Goal: Information Seeking & Learning: Learn about a topic

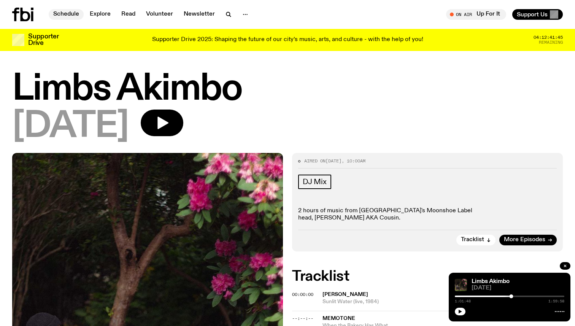
click at [68, 14] on link "Schedule" at bounding box center [66, 14] width 35 height 11
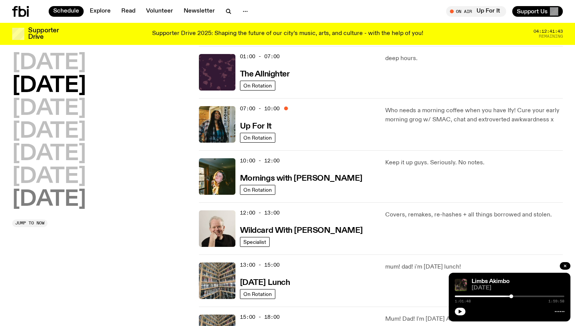
click at [71, 198] on h2 "[DATE]" at bounding box center [49, 199] width 74 height 21
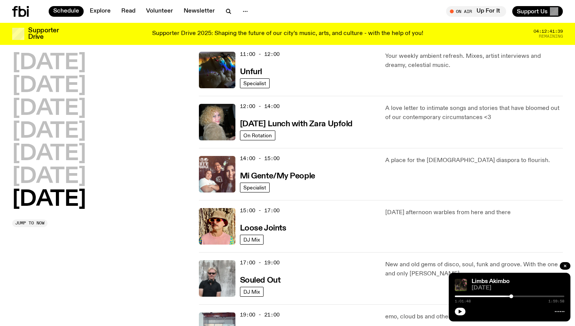
scroll to position [285, 0]
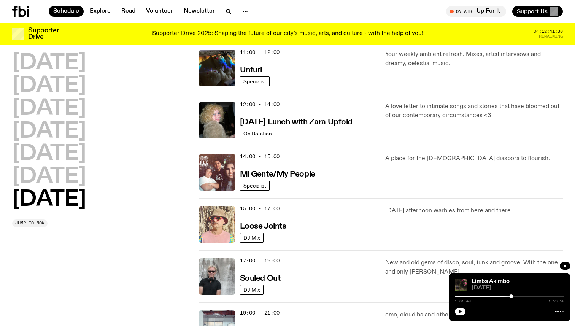
click at [233, 215] on img at bounding box center [217, 224] width 36 height 36
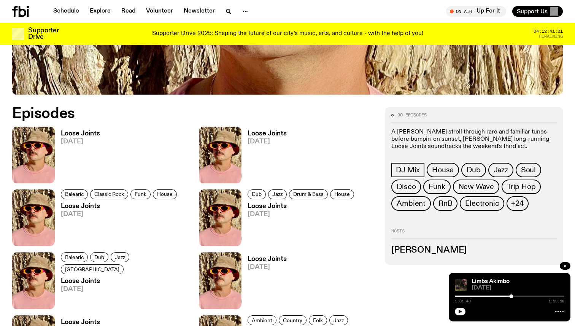
scroll to position [320, 0]
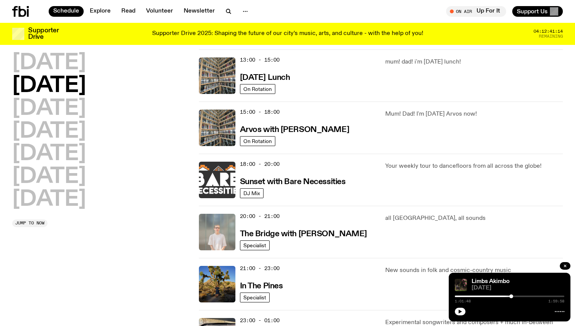
scroll to position [220, 0]
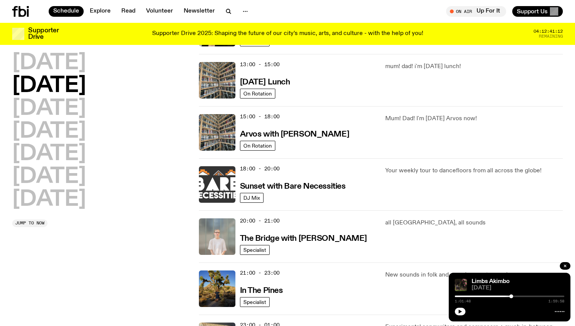
click at [217, 184] on img at bounding box center [217, 184] width 36 height 36
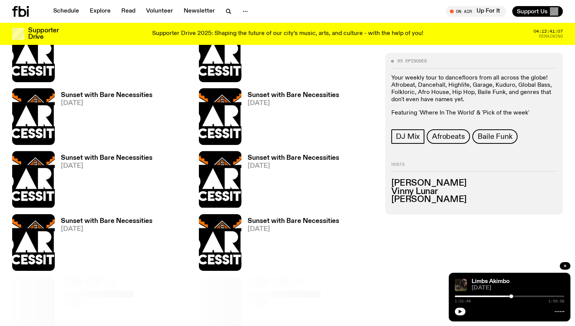
scroll to position [338, 0]
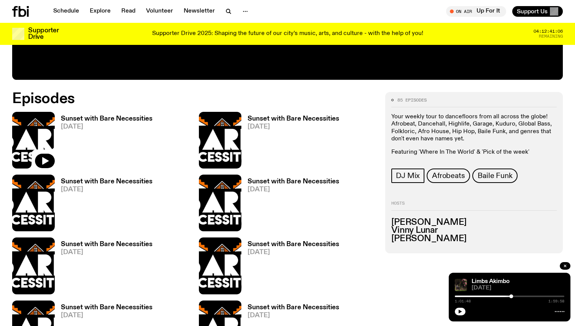
click at [41, 131] on img at bounding box center [33, 140] width 43 height 57
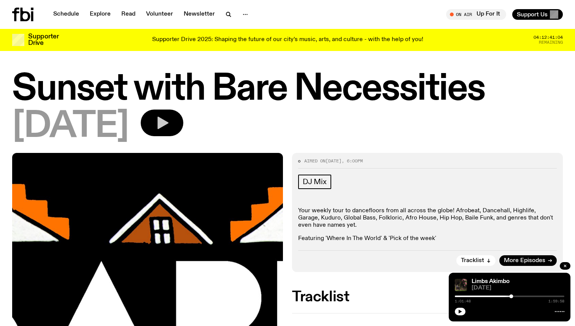
click at [170, 121] on icon "button" at bounding box center [161, 122] width 15 height 15
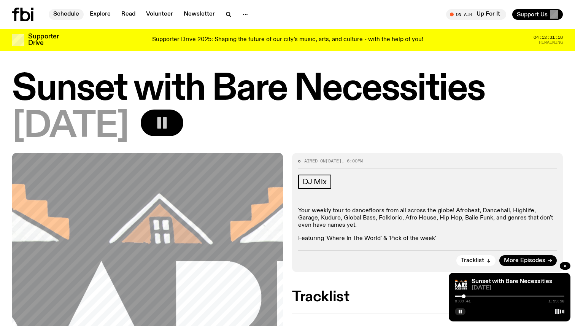
drag, startPoint x: 64, startPoint y: 13, endPoint x: 68, endPoint y: 19, distance: 6.3
click at [64, 13] on link "Schedule" at bounding box center [66, 14] width 35 height 11
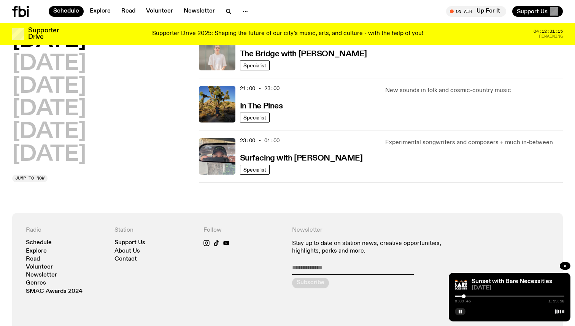
scroll to position [409, 0]
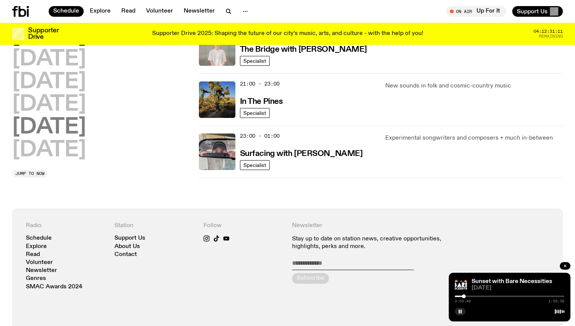
click at [40, 130] on h2 "[DATE]" at bounding box center [49, 127] width 74 height 21
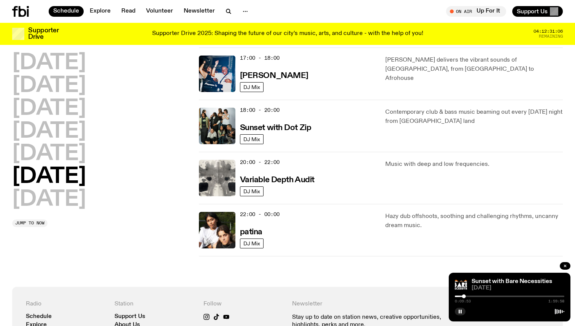
scroll to position [436, 0]
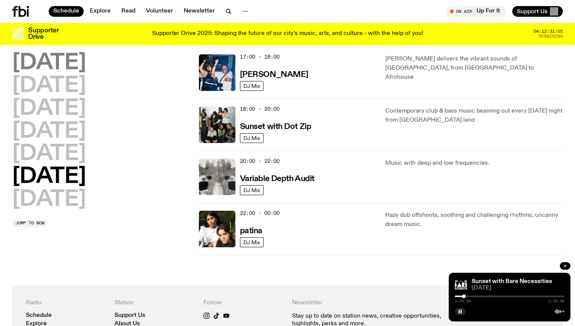
click at [61, 67] on h2 "[DATE]" at bounding box center [49, 62] width 74 height 21
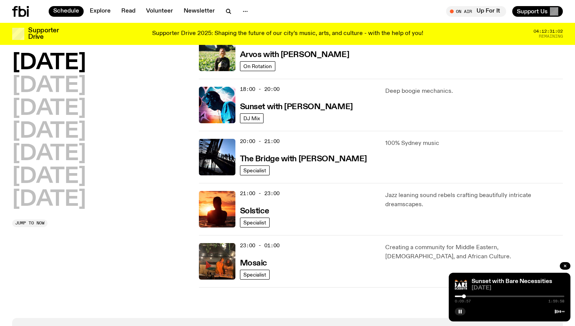
scroll to position [312, 0]
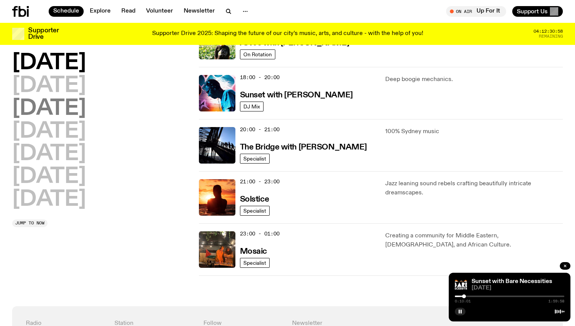
click at [71, 109] on h2 "[DATE]" at bounding box center [49, 108] width 74 height 21
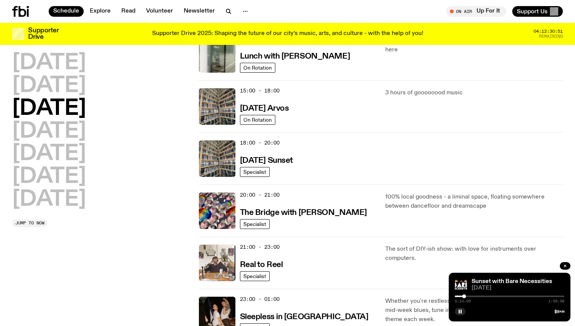
scroll to position [230, 0]
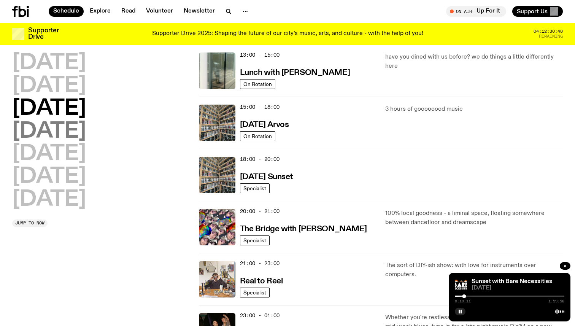
click at [52, 130] on h2 "[DATE]" at bounding box center [49, 131] width 74 height 21
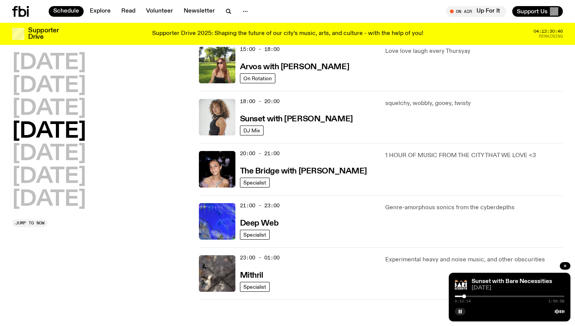
scroll to position [301, 0]
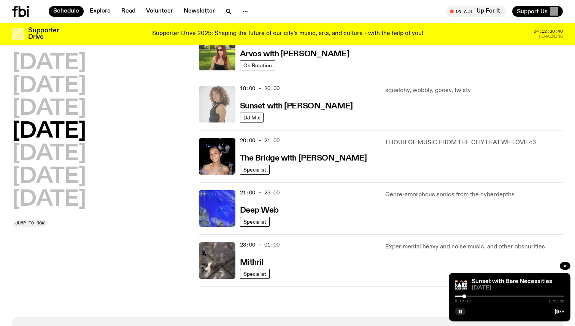
click at [227, 103] on img at bounding box center [217, 104] width 36 height 36
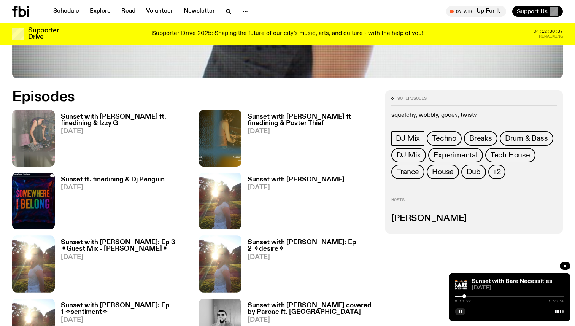
scroll to position [358, 0]
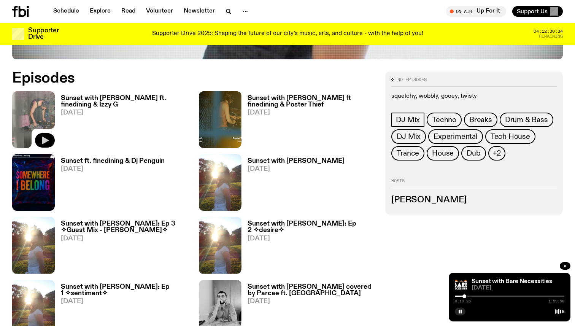
click at [43, 140] on icon "button" at bounding box center [45, 140] width 6 height 8
